Goal: Information Seeking & Learning: Learn about a topic

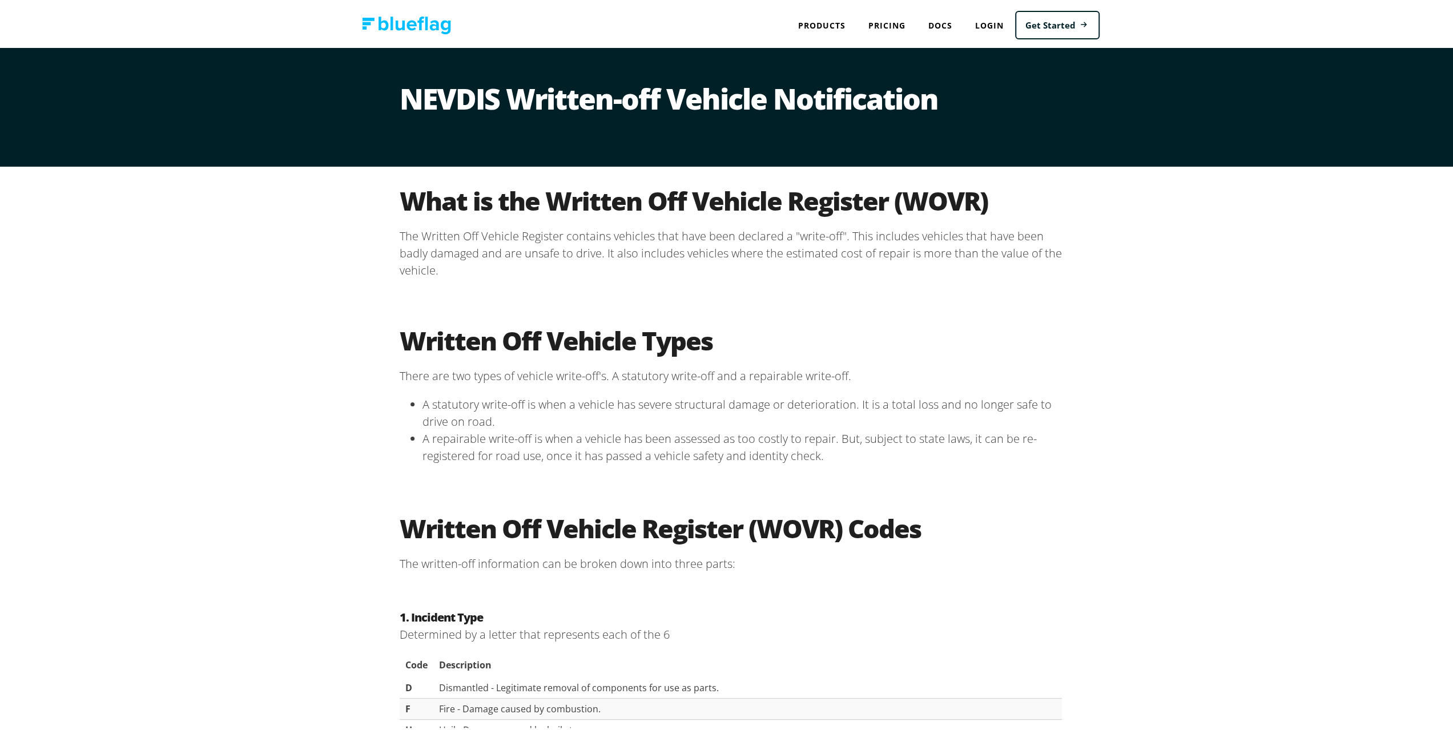
drag, startPoint x: 1160, startPoint y: 274, endPoint x: 1160, endPoint y: 263, distance: 10.8
click at [1160, 265] on div "What is the Written Off Vehicle Register (WOVR) The Written Off Vehicle Registe…" at bounding box center [731, 234] width 1462 height 140
click at [1161, 256] on div "What is the Written Off Vehicle Register (WOVR) The Written Off Vehicle Registe…" at bounding box center [731, 234] width 1462 height 140
drag, startPoint x: 1176, startPoint y: 273, endPoint x: 1182, endPoint y: 283, distance: 11.4
click at [1180, 276] on div "What is the Written Off Vehicle Register (WOVR) The Written Off Vehicle Registe…" at bounding box center [731, 234] width 1462 height 140
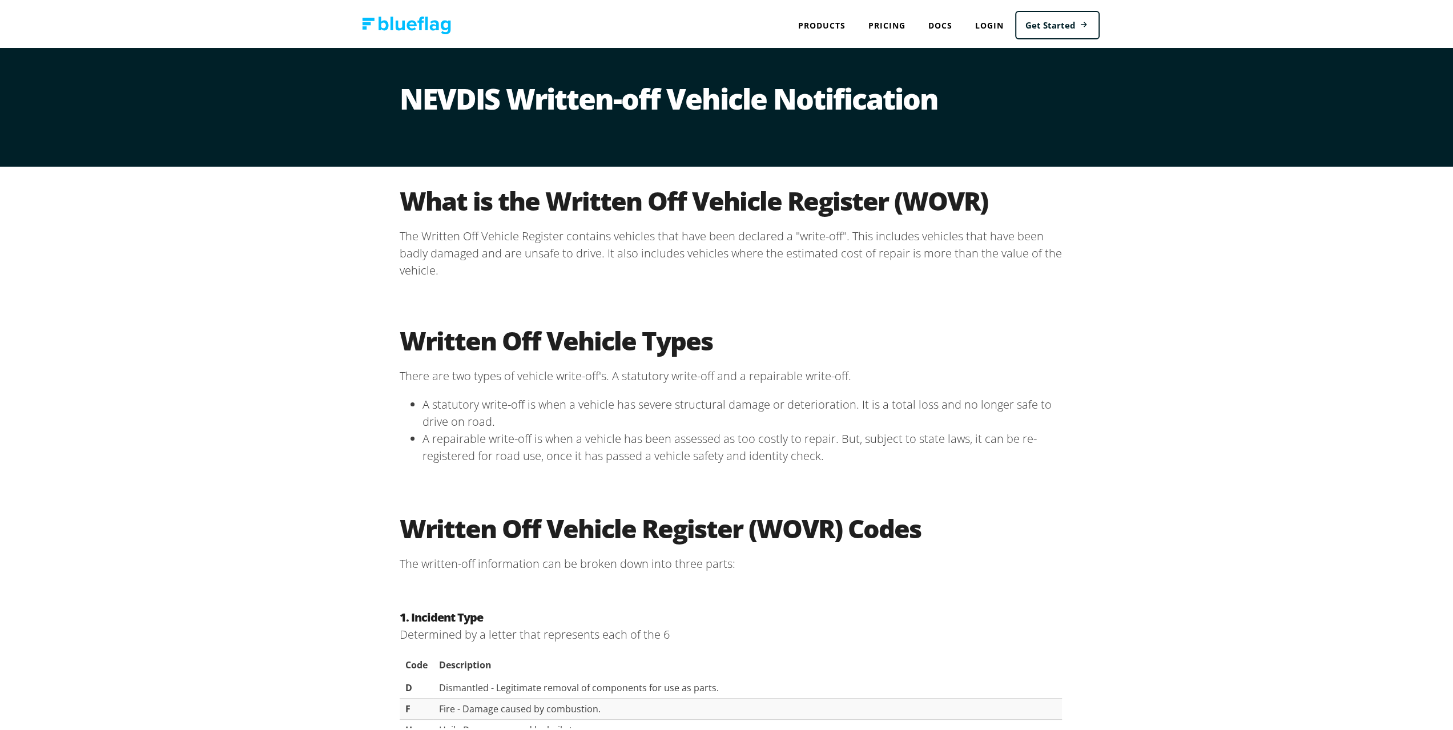
click at [1178, 273] on div "What is the Written Off Vehicle Register (WOVR) The Written Off Vehicle Registe…" at bounding box center [731, 234] width 1462 height 140
click at [1193, 299] on div "What is the Written Off Vehicle Register (WOVR) The Written Off Vehicle Registe…" at bounding box center [731, 234] width 1462 height 140
drag, startPoint x: 1184, startPoint y: 277, endPoint x: 1204, endPoint y: 302, distance: 31.7
click at [1193, 282] on div "What is the Written Off Vehicle Register (WOVR) The Written Off Vehicle Registe…" at bounding box center [731, 234] width 1462 height 140
click at [1204, 302] on div "What is the Written Off Vehicle Register (WOVR) The Written Off Vehicle Registe…" at bounding box center [731, 234] width 1462 height 140
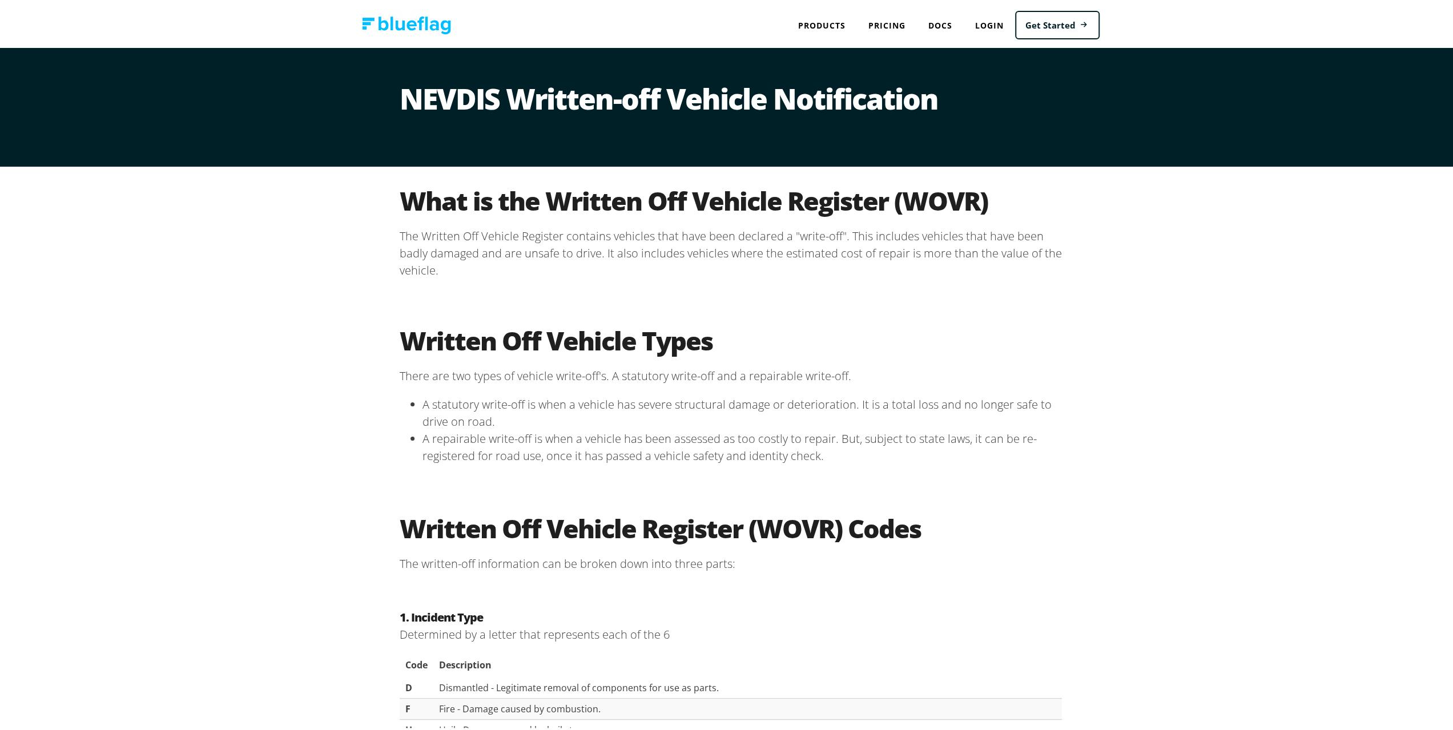
click at [1200, 286] on div "What is the Written Off Vehicle Register (WOVR) The Written Off Vehicle Registe…" at bounding box center [731, 234] width 1462 height 140
click at [1212, 308] on div "Written Off Vehicle Types There are two types of vehicle write-off's. A statuto…" at bounding box center [731, 398] width 1462 height 188
drag, startPoint x: 1207, startPoint y: 283, endPoint x: 1218, endPoint y: 305, distance: 24.8
click at [1212, 285] on div "What is the Written Off Vehicle Register (WOVR) The Written Off Vehicle Registe…" at bounding box center [731, 234] width 1462 height 140
click at [1218, 305] on div "Written Off Vehicle Types There are two types of vehicle write-off's. A statuto…" at bounding box center [731, 398] width 1462 height 188
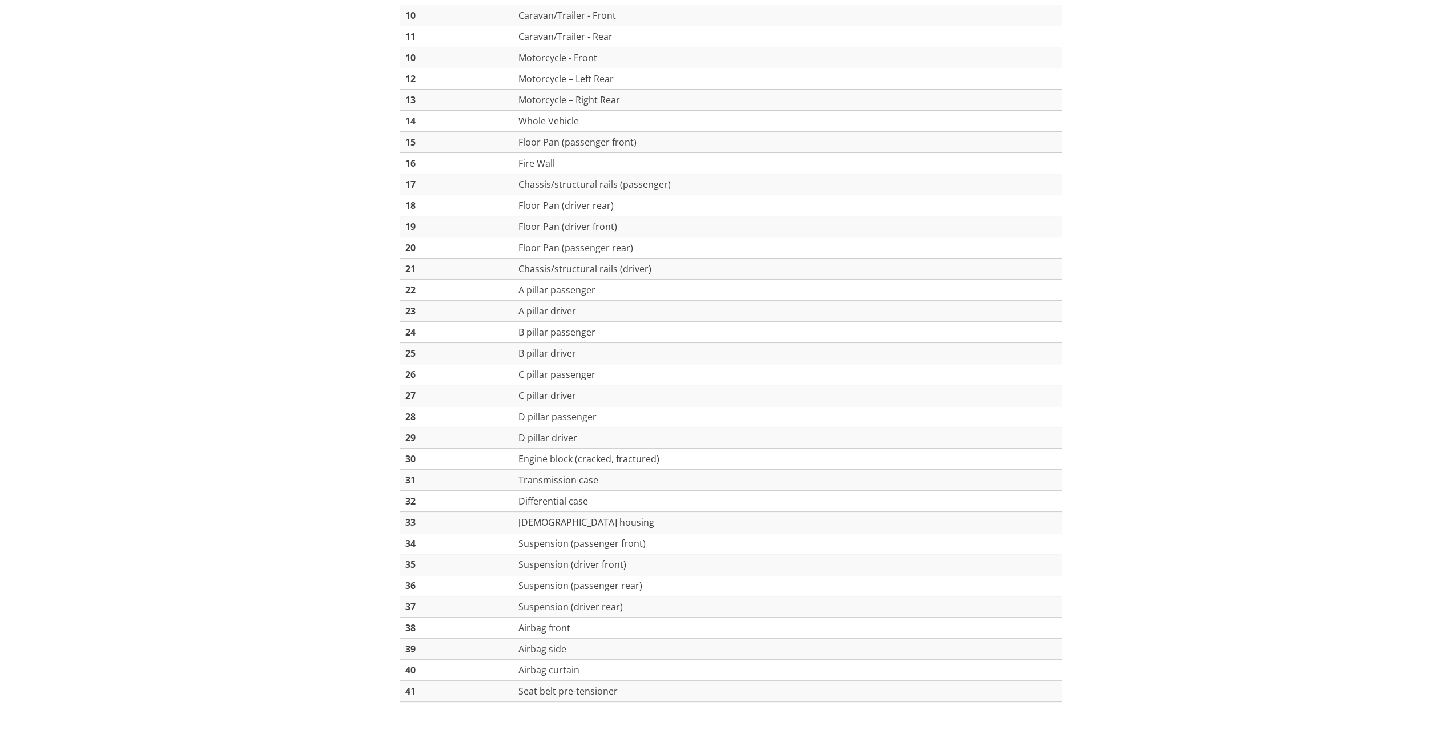
scroll to position [1085, 0]
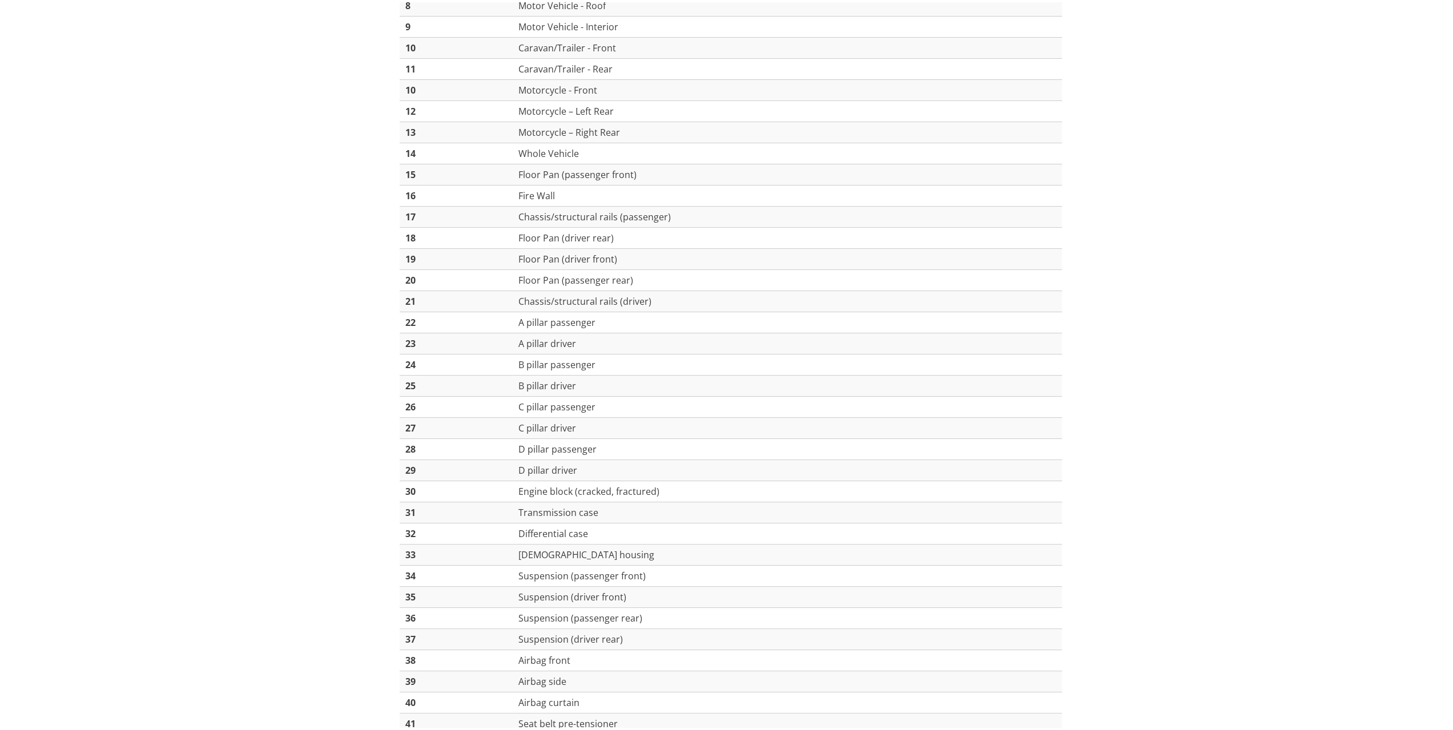
click at [1219, 313] on div "2. Damage Location Determined by a number ranging from 1-41 that corresponds to…" at bounding box center [731, 258] width 1462 height 1001
click at [1218, 292] on div "2. Damage Location Determined by a number ranging from 1-41 that corresponds to…" at bounding box center [731, 258] width 1462 height 1001
click at [1224, 305] on div "2. Damage Location Determined by a number ranging from 1-41 that corresponds to…" at bounding box center [731, 258] width 1462 height 1001
click at [1225, 308] on div "2. Damage Location Determined by a number ranging from 1-41 that corresponds to…" at bounding box center [731, 258] width 1462 height 1001
click at [1221, 295] on div "2. Damage Location Determined by a number ranging from 1-41 that corresponds to…" at bounding box center [731, 258] width 1462 height 1001
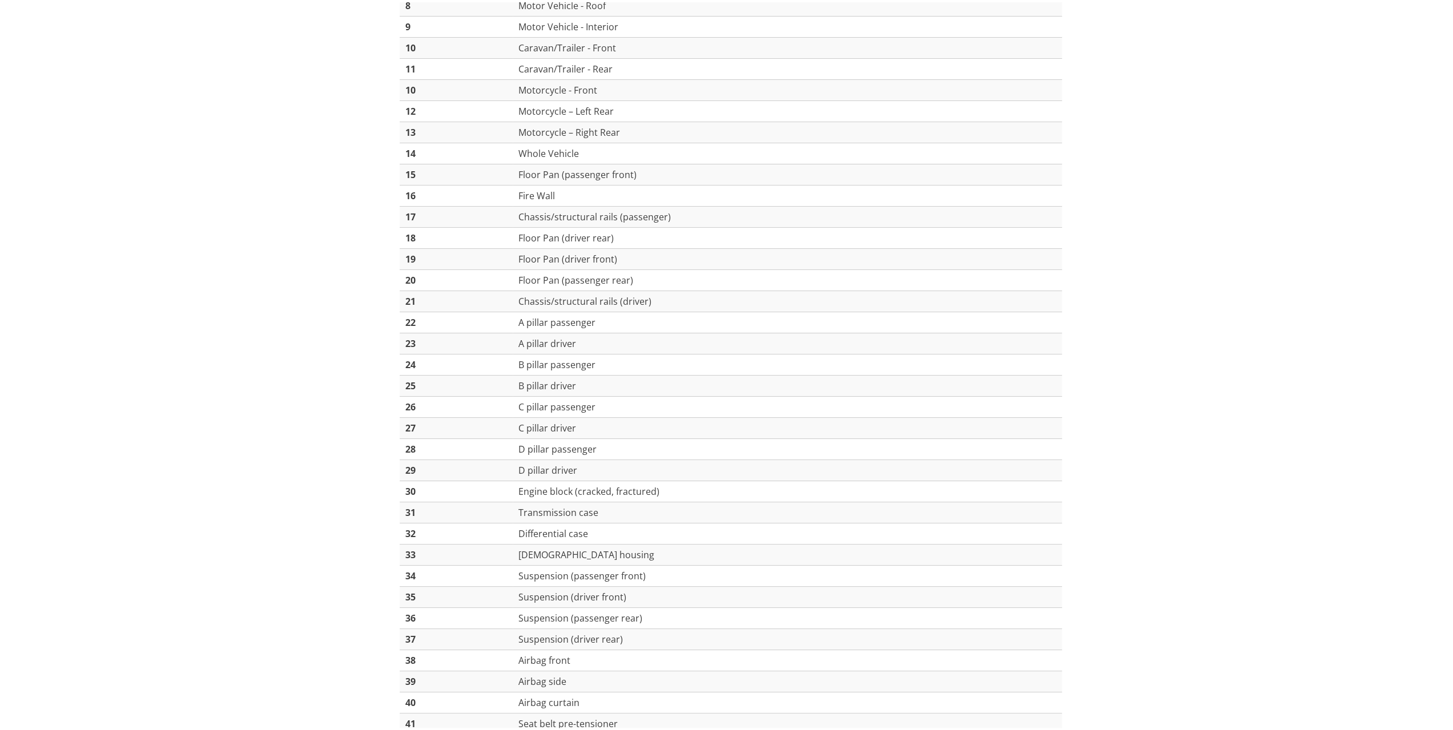
click at [1221, 279] on div "2. Damage Location Determined by a number ranging from 1-41 that corresponds to…" at bounding box center [731, 258] width 1462 height 1001
drag, startPoint x: 1228, startPoint y: 299, endPoint x: 1224, endPoint y: 283, distance: 16.9
click at [1228, 298] on div "2. Damage Location Determined by a number ranging from 1-41 that corresponds to…" at bounding box center [731, 258] width 1462 height 1001
click at [1224, 283] on div "2. Damage Location Determined by a number ranging from 1-41 that corresponds to…" at bounding box center [731, 258] width 1462 height 1001
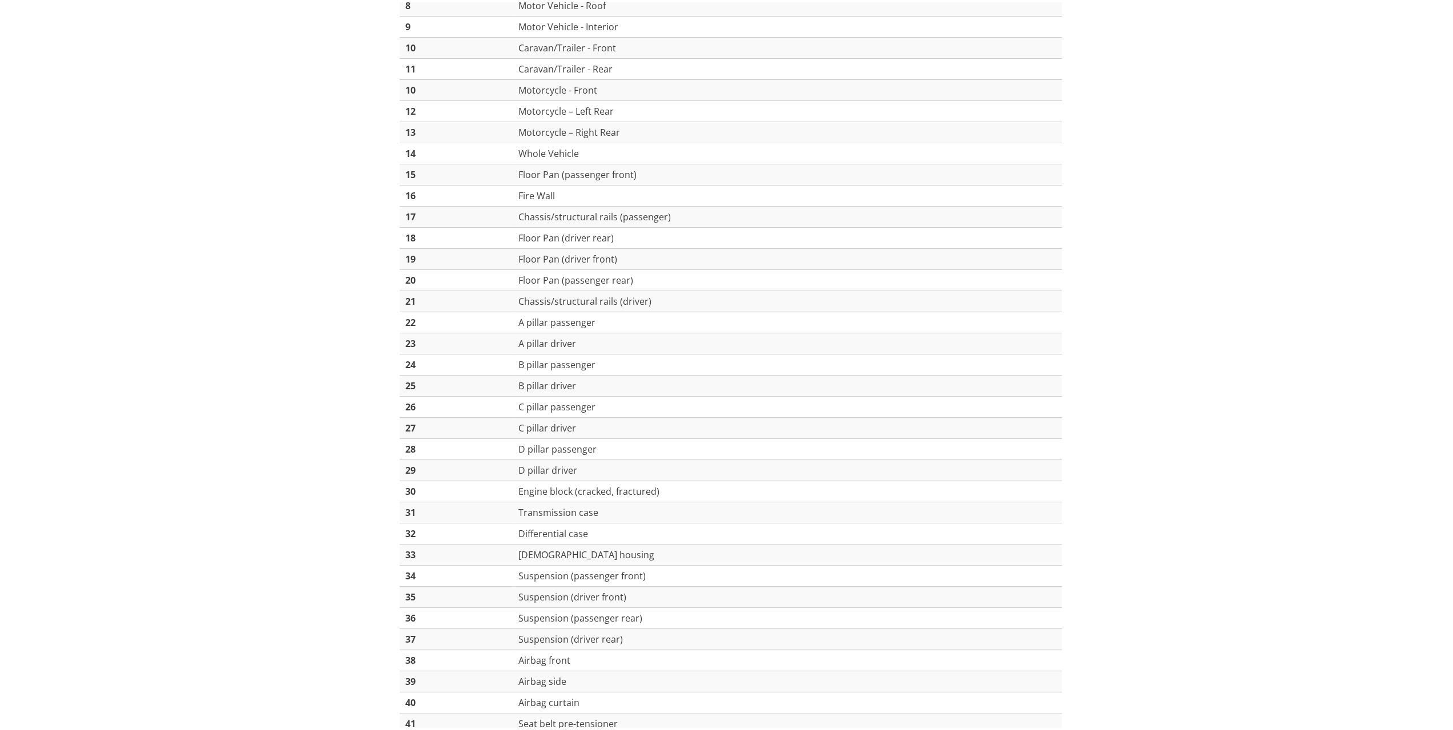
click at [1230, 304] on div "2. Damage Location Determined by a number ranging from 1-41 that corresponds to…" at bounding box center [731, 258] width 1462 height 1001
drag, startPoint x: 1226, startPoint y: 289, endPoint x: 1232, endPoint y: 303, distance: 14.3
click at [1230, 294] on div "2. Damage Location Determined by a number ranging from 1-41 that corresponds to…" at bounding box center [731, 258] width 1462 height 1001
click at [1232, 303] on div "2. Damage Location Determined by a number ranging from 1-41 that corresponds to…" at bounding box center [731, 258] width 1462 height 1001
drag, startPoint x: 1227, startPoint y: 277, endPoint x: 1233, endPoint y: 296, distance: 19.9
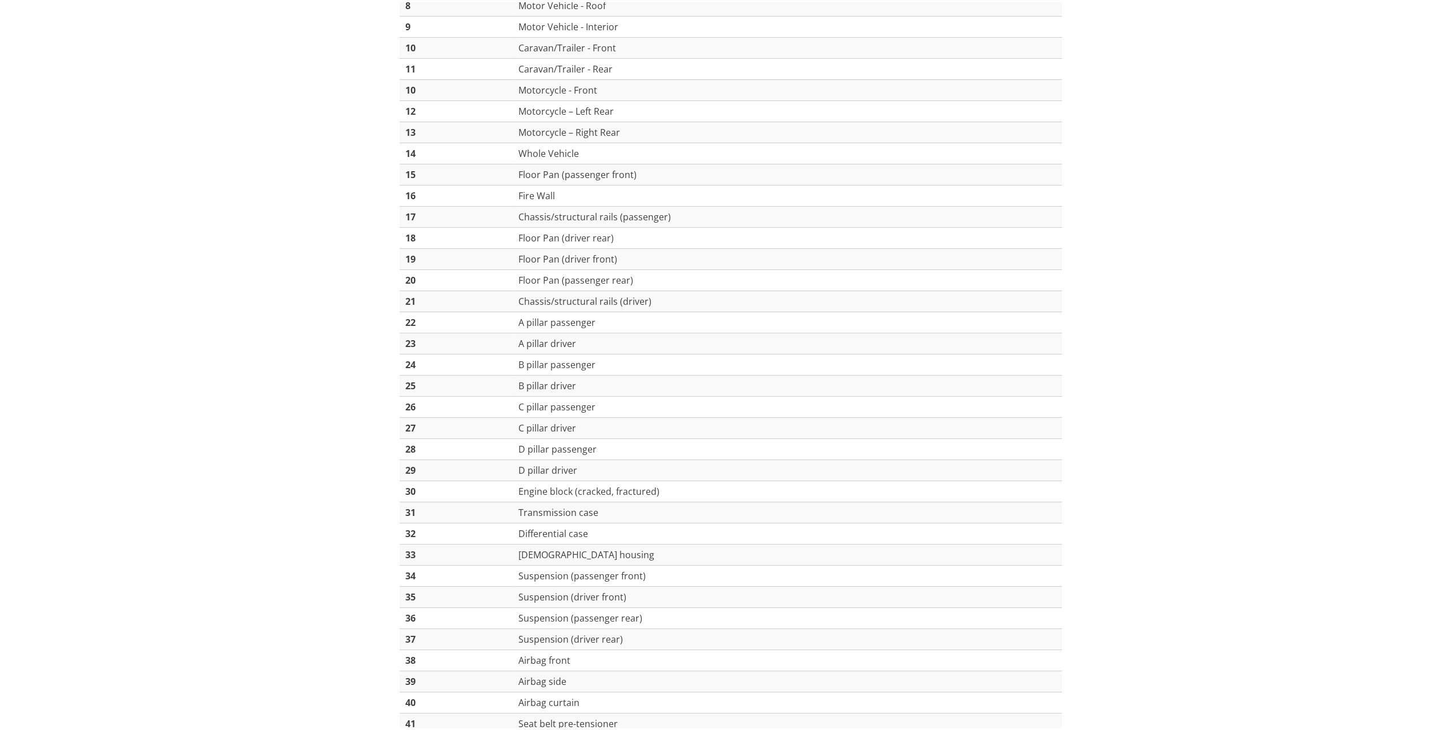
click at [1229, 279] on div "2. Damage Location Determined by a number ranging from 1-41 that corresponds to…" at bounding box center [731, 258] width 1462 height 1001
click at [1233, 296] on div "2. Damage Location Determined by a number ranging from 1-41 that corresponds to…" at bounding box center [731, 258] width 1462 height 1001
drag, startPoint x: 1230, startPoint y: 285, endPoint x: 1234, endPoint y: 305, distance: 20.5
click at [1231, 288] on div "2. Damage Location Determined by a number ranging from 1-41 that corresponds to…" at bounding box center [731, 258] width 1462 height 1001
click at [1234, 305] on div "2. Damage Location Determined by a number ranging from 1-41 that corresponds to…" at bounding box center [731, 258] width 1462 height 1001
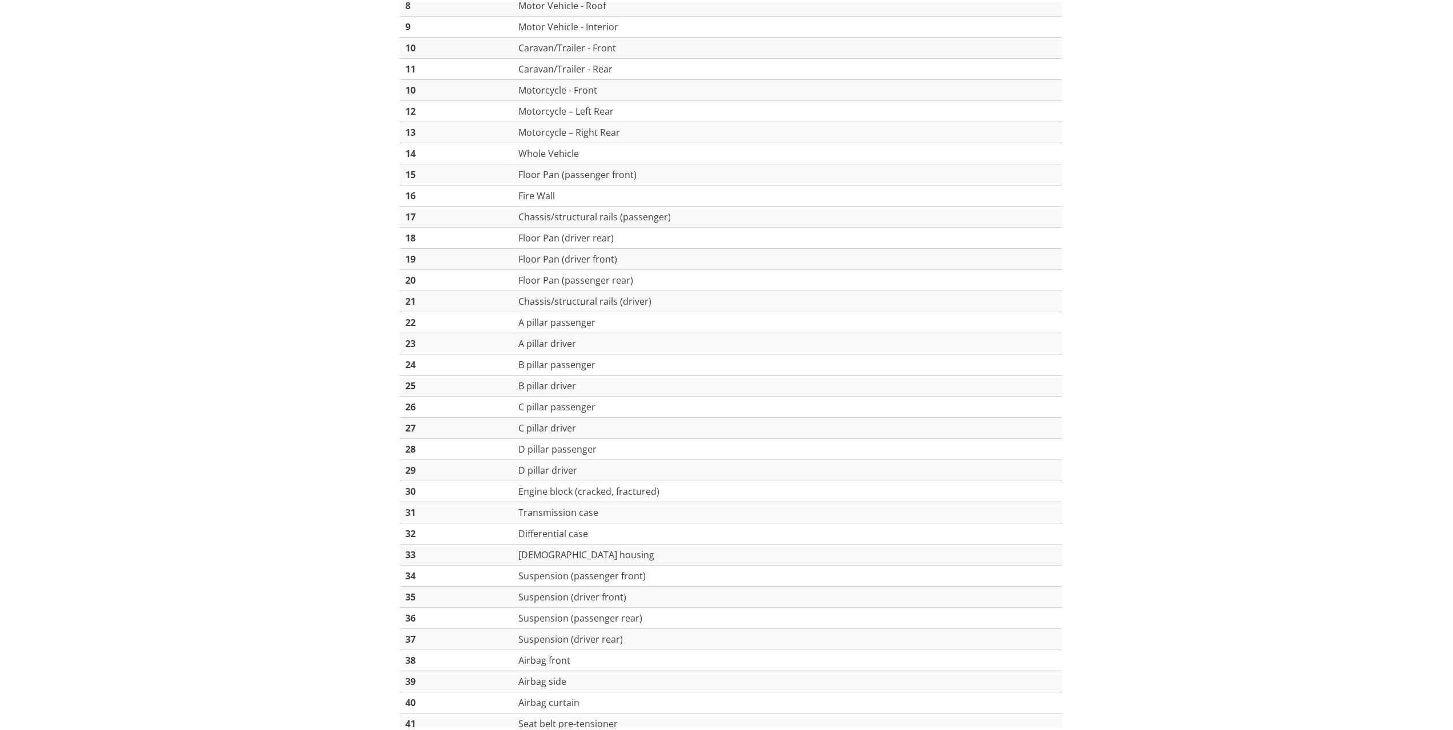
click at [1234, 313] on div "2. Damage Location Determined by a number ranging from 1-41 that corresponds to…" at bounding box center [731, 258] width 1462 height 1001
click at [1233, 293] on div "2. Damage Location Determined by a number ranging from 1-41 that corresponds to…" at bounding box center [731, 258] width 1462 height 1001
drag, startPoint x: 1237, startPoint y: 310, endPoint x: 1233, endPoint y: 292, distance: 18.0
click at [1235, 305] on div "2. Damage Location Determined by a number ranging from 1-41 that corresponds to…" at bounding box center [731, 258] width 1462 height 1001
click at [1233, 288] on div "2. Damage Location Determined by a number ranging from 1-41 that corresponds to…" at bounding box center [731, 258] width 1462 height 1001
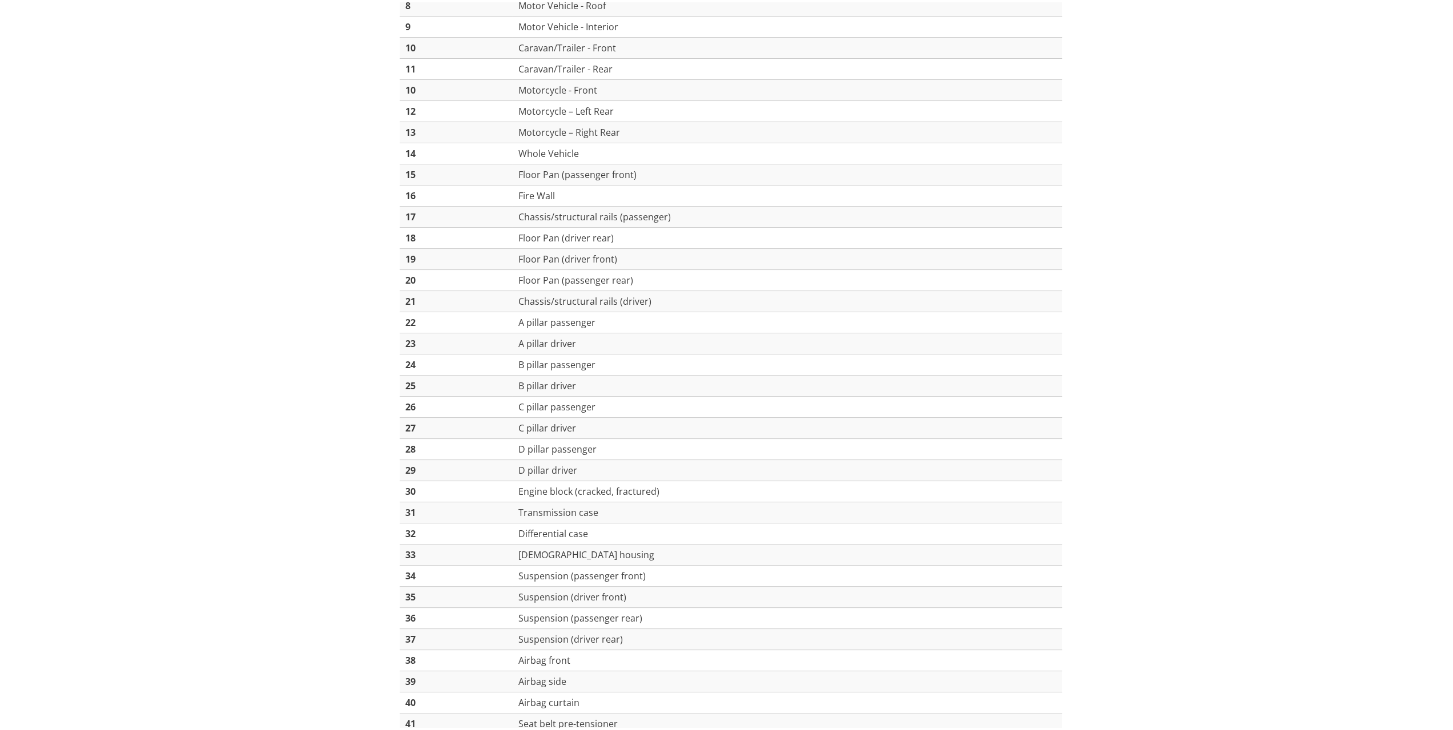
drag, startPoint x: 1233, startPoint y: 309, endPoint x: 1230, endPoint y: 288, distance: 21.9
click at [1232, 307] on div "2. Damage Location Determined by a number ranging from 1-41 that corresponds to…" at bounding box center [731, 258] width 1462 height 1001
click at [1230, 288] on div "2. Damage Location Determined by a number ranging from 1-41 that corresponds to…" at bounding box center [731, 258] width 1462 height 1001
drag, startPoint x: 1232, startPoint y: 320, endPoint x: 1227, endPoint y: 301, distance: 19.5
click at [1230, 316] on div "2. Damage Location Determined by a number ranging from 1-41 that corresponds to…" at bounding box center [731, 258] width 1462 height 1001
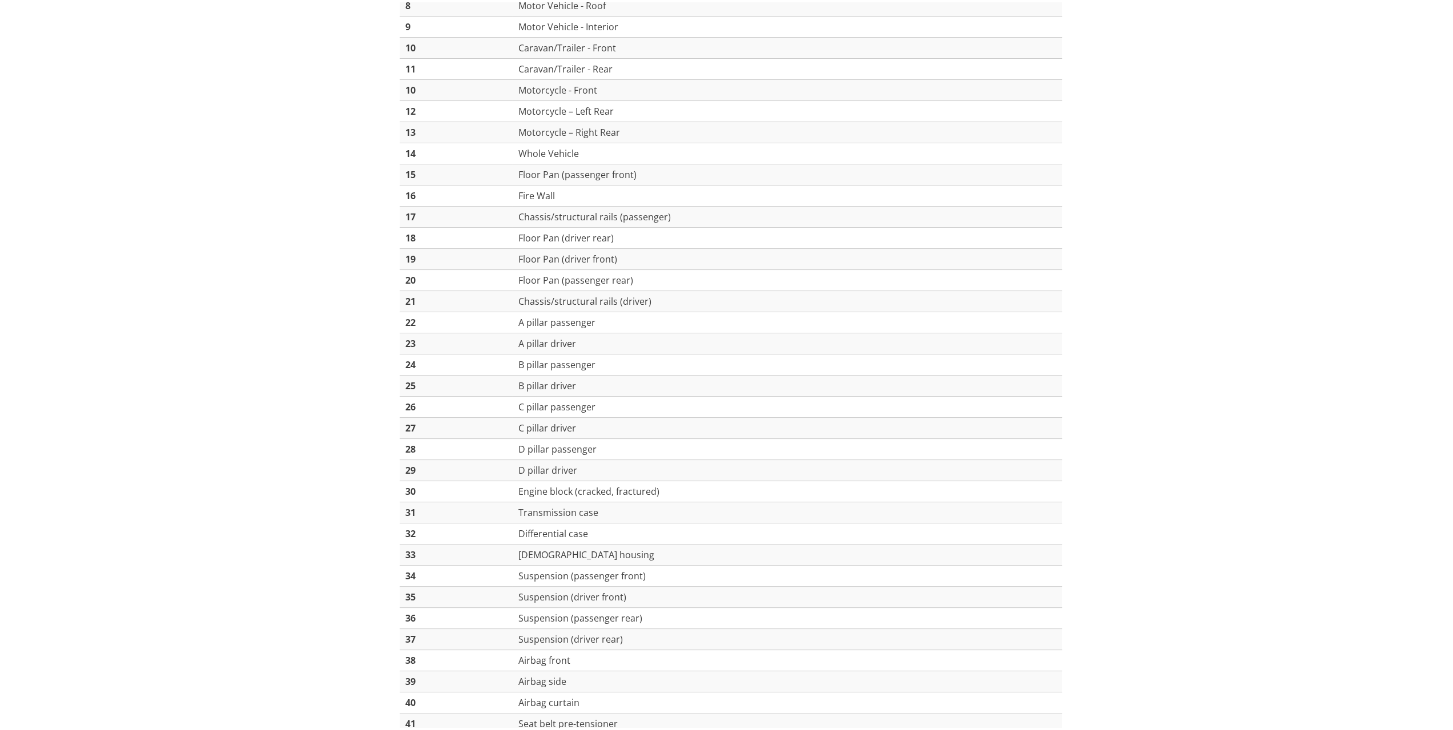
click at [1227, 301] on div "2. Damage Location Determined by a number ranging from 1-41 that corresponds to…" at bounding box center [731, 258] width 1462 height 1001
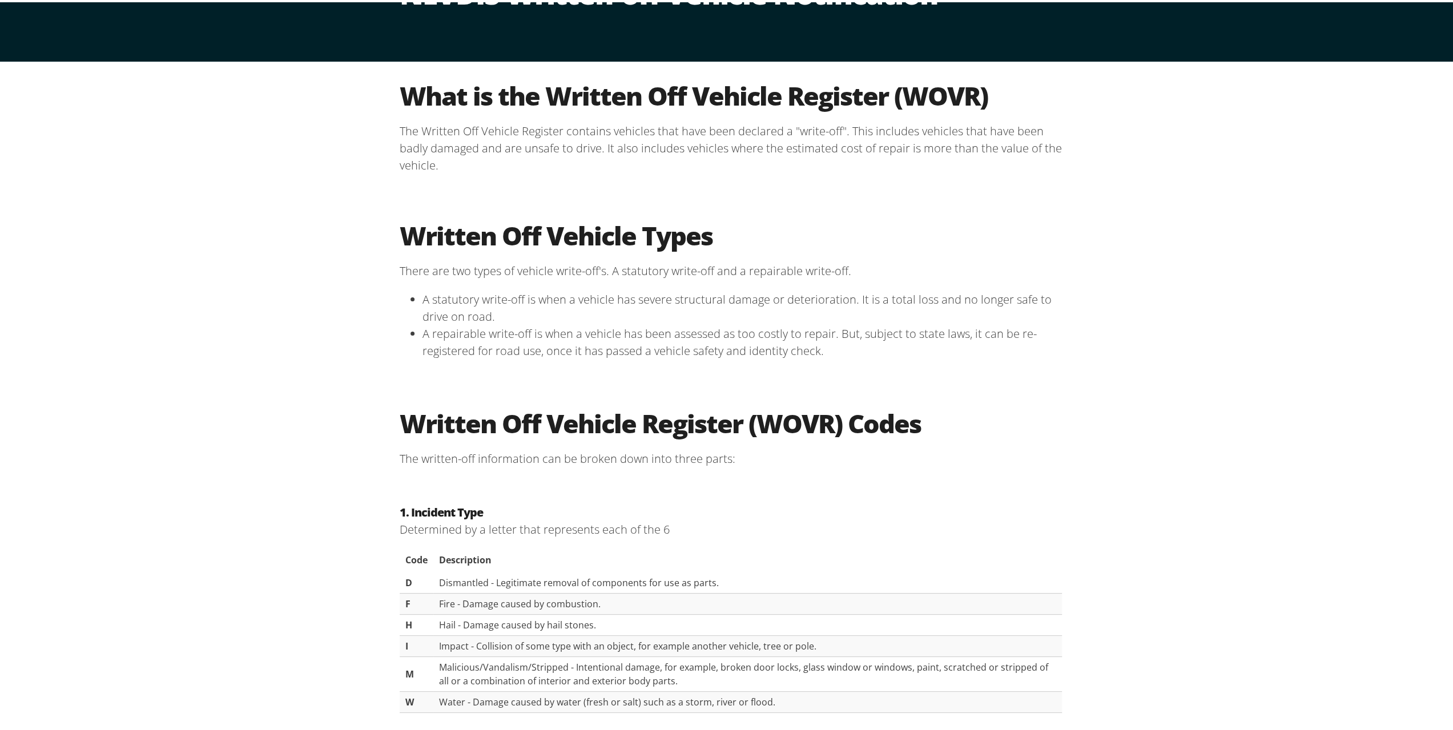
scroll to position [0, 0]
